Goal: Task Accomplishment & Management: Complete application form

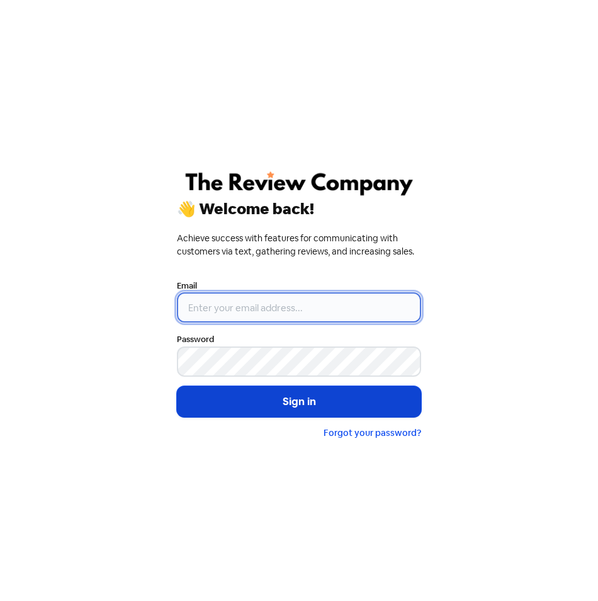
type input "[EMAIL_ADDRESS][DOMAIN_NAME]"
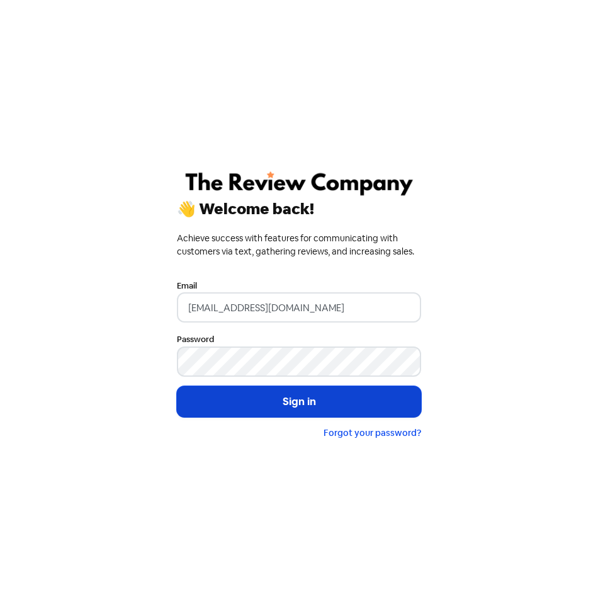
click at [295, 396] on button "Sign in" at bounding box center [299, 401] width 244 height 31
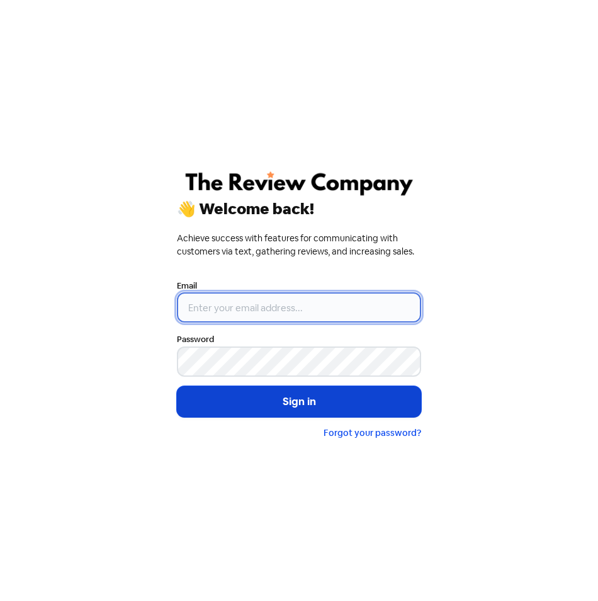
type input "[EMAIL_ADDRESS][DOMAIN_NAME]"
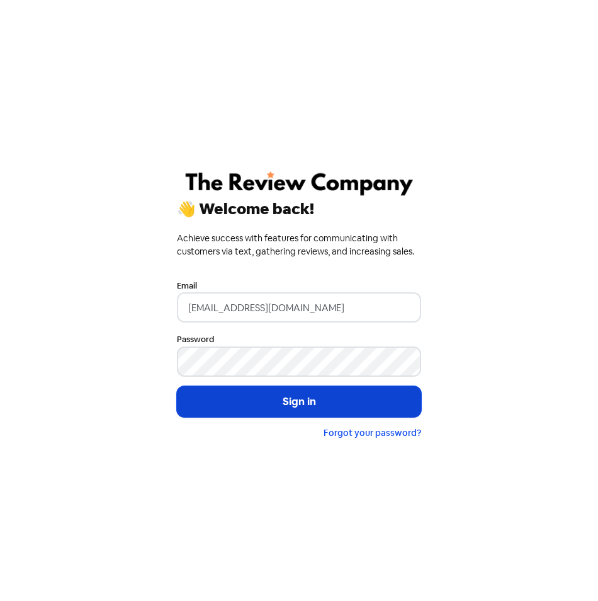
click at [309, 399] on button "Sign in" at bounding box center [299, 401] width 244 height 31
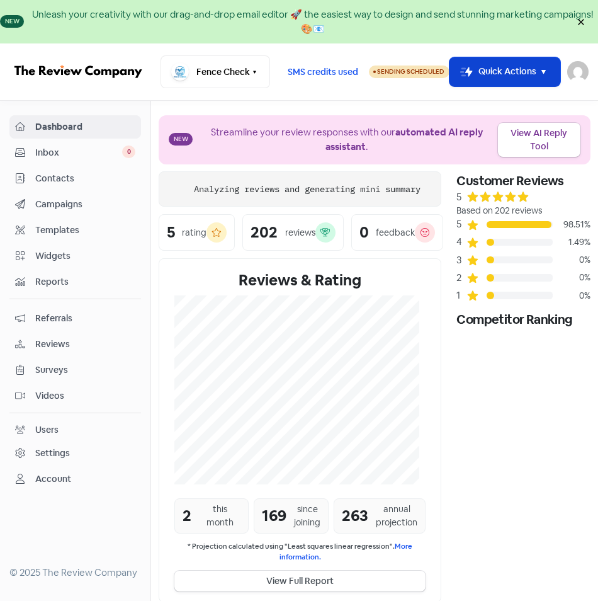
click at [542, 83] on button "Icon For Thunder-move Quick Actions" at bounding box center [505, 72] width 111 height 30
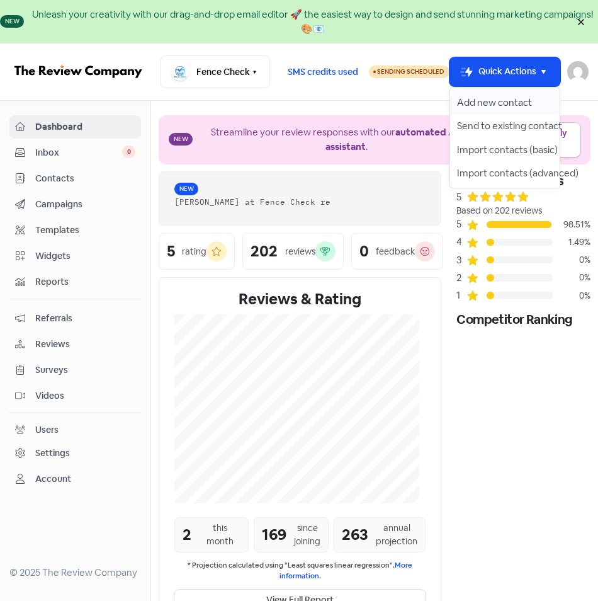
click at [517, 110] on button "Add new contact" at bounding box center [505, 103] width 110 height 24
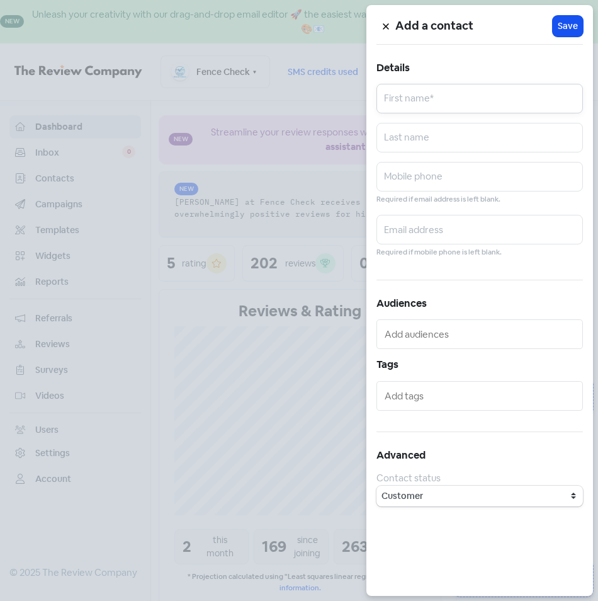
click at [465, 95] on input "text" at bounding box center [480, 99] width 207 height 30
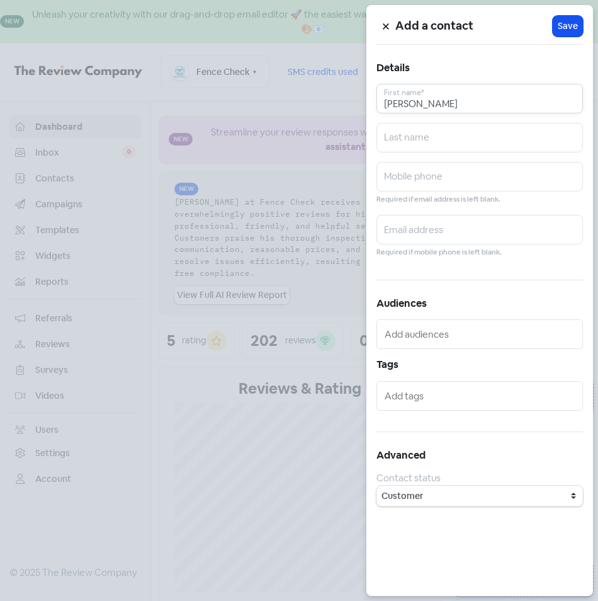
type input "[PERSON_NAME]"
click at [423, 145] on input "[PERSON_NAME]" at bounding box center [480, 138] width 207 height 30
type input "[PERSON_NAME]"
click at [419, 172] on input "text" at bounding box center [480, 177] width 207 height 30
type input "0407900605"
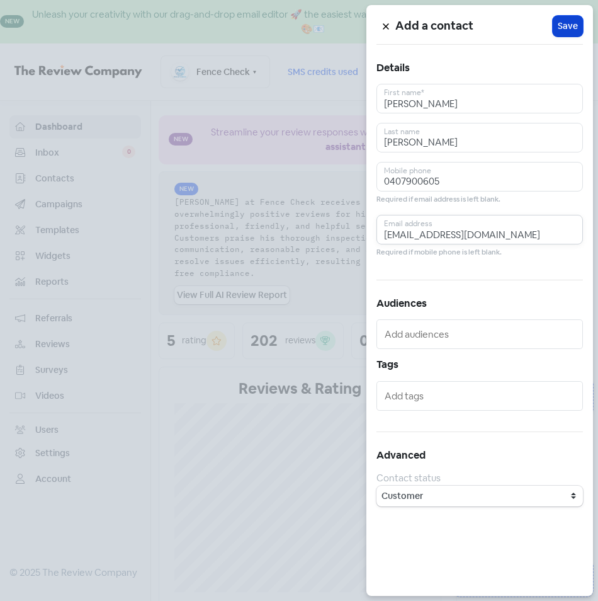
type input "[EMAIL_ADDRESS][DOMAIN_NAME]"
click at [557, 26] on button "Icon For Loading Save" at bounding box center [568, 26] width 30 height 21
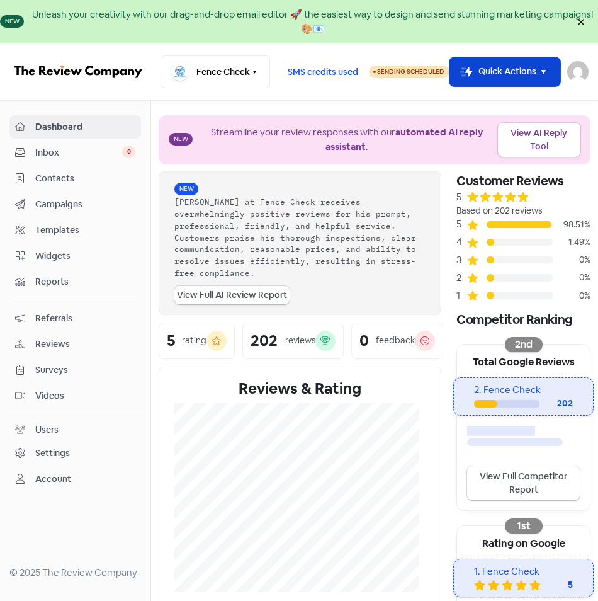
click at [544, 73] on icon "button" at bounding box center [544, 72] width 14 height 14
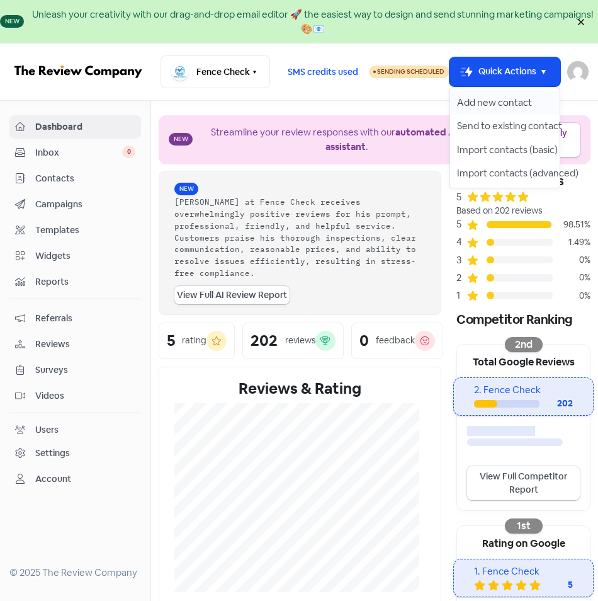
click at [520, 99] on button "Add new contact" at bounding box center [505, 103] width 110 height 24
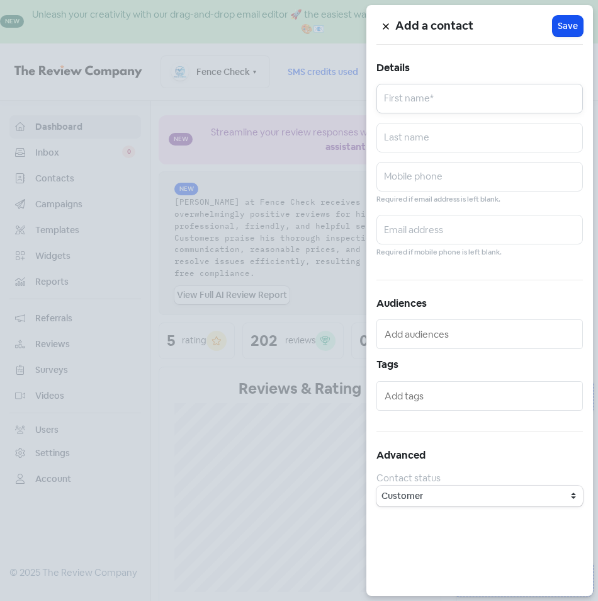
click at [512, 100] on input "text" at bounding box center [480, 99] width 207 height 30
type input "[PERSON_NAME]"
type input "Badger"
type input "0421502939"
click at [407, 231] on input "[EMAIL_ADDRESS][DOMAIN_NAME]" at bounding box center [480, 230] width 207 height 30
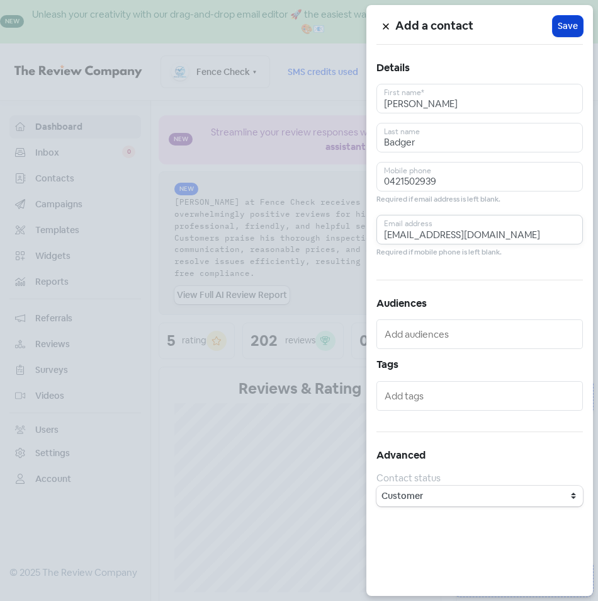
type input "[EMAIL_ADDRESS][DOMAIN_NAME]"
click at [570, 27] on span "Save" at bounding box center [568, 26] width 20 height 13
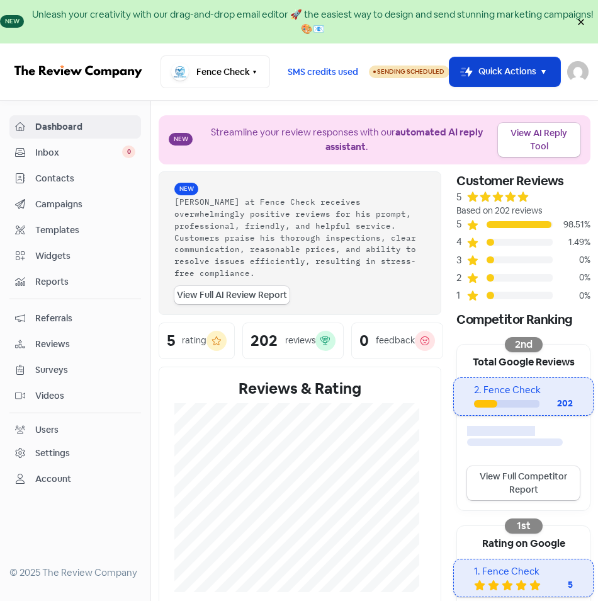
click at [547, 58] on button "Icon For Thunder-move Quick Actions" at bounding box center [505, 72] width 111 height 30
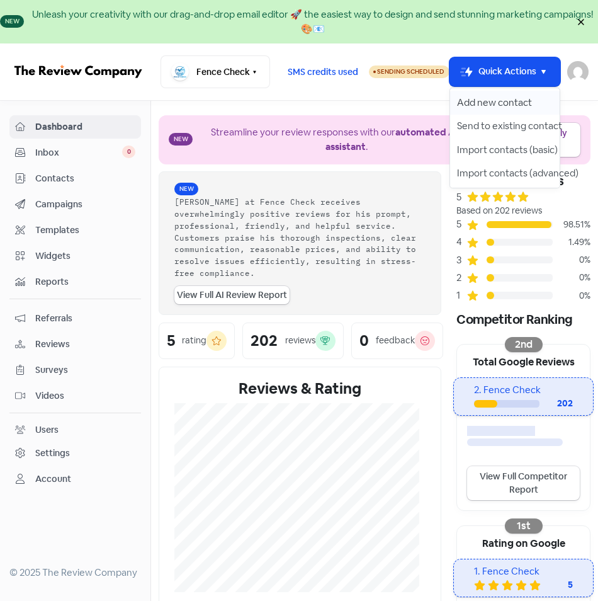
click at [521, 96] on button "Add new contact" at bounding box center [505, 103] width 110 height 24
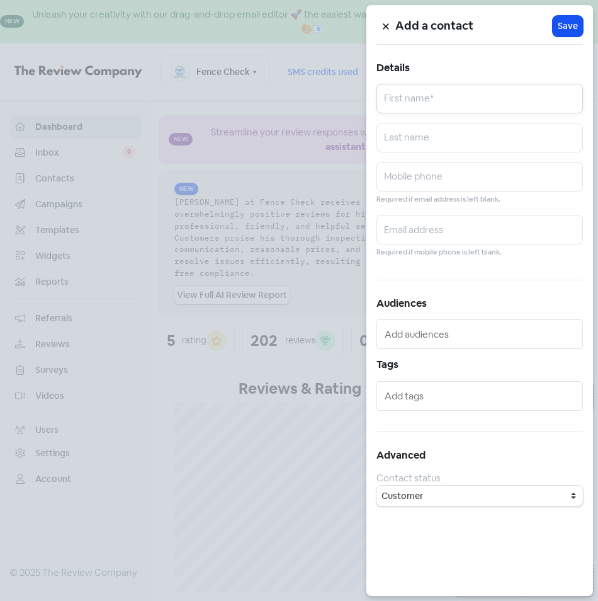
click at [479, 94] on input "text" at bounding box center [480, 99] width 207 height 30
type input "[PERSON_NAME]"
click at [416, 185] on input "text" at bounding box center [480, 177] width 207 height 30
type input "0466112056"
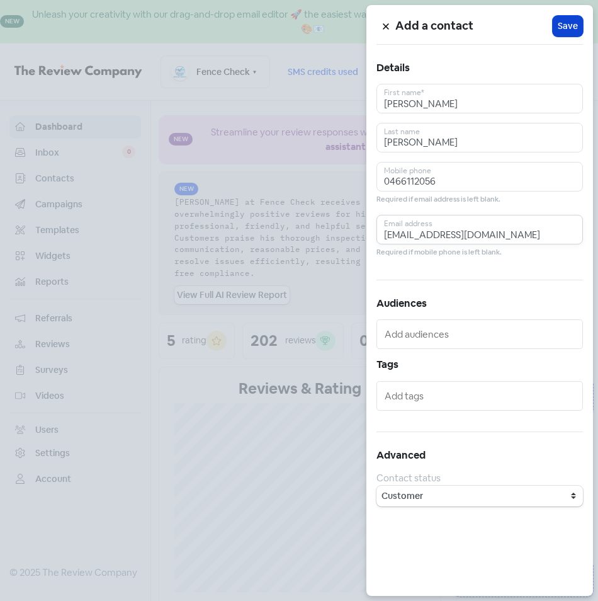
type input "[EMAIL_ADDRESS][DOMAIN_NAME]"
click at [575, 27] on span "Save" at bounding box center [568, 26] width 20 height 13
